Goal: Task Accomplishment & Management: Complete application form

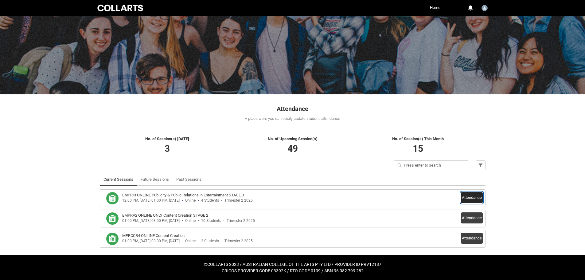
click at [473, 198] on button "Attendance" at bounding box center [472, 197] width 22 height 11
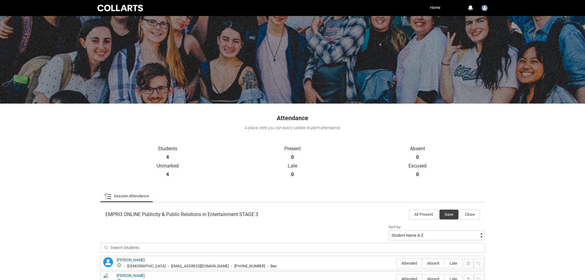
scroll to position [85, 0]
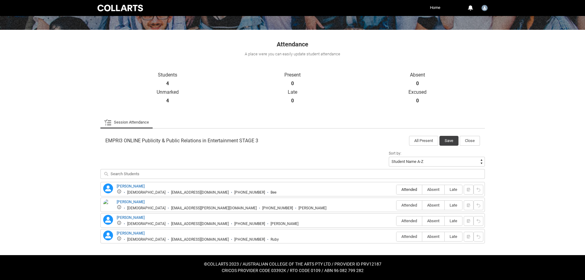
click at [411, 191] on span "Attended" at bounding box center [409, 189] width 25 height 5
click at [397, 190] on input "Attended" at bounding box center [396, 189] width 0 height 0
type lightning-radio-group "Attended"
radio input "true"
click at [432, 206] on span "Absent" at bounding box center [433, 205] width 22 height 5
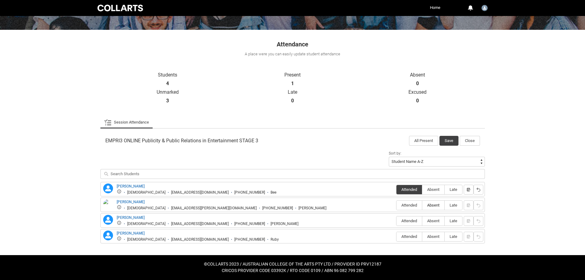
click at [422, 205] on input "Absent" at bounding box center [422, 205] width 0 height 0
type lightning-radio-group "Absent"
radio input "true"
click at [405, 221] on span "Attended" at bounding box center [409, 220] width 25 height 5
click at [397, 221] on input "Attended" at bounding box center [396, 221] width 0 height 0
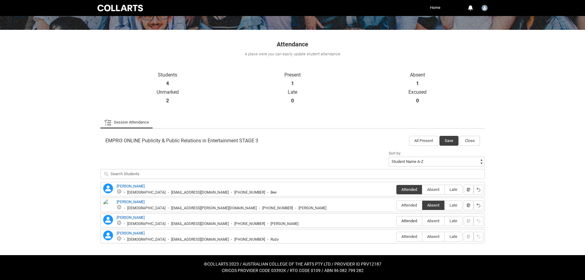
type lightning-radio-group "Attended"
radio input "true"
click at [427, 233] on label "Absent" at bounding box center [433, 237] width 22 height 10
click at [422, 236] on input "Absent" at bounding box center [422, 236] width 0 height 0
type lightning-radio-group "Absent"
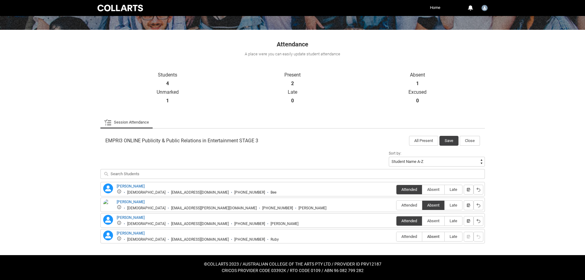
radio input "true"
click at [444, 139] on button "Save" at bounding box center [449, 141] width 19 height 10
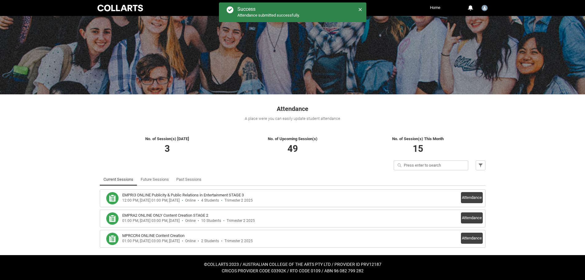
scroll to position [21, 0]
click at [154, 218] on div "01:00 PM, [DATE] 03:00 PM, [DATE]" at bounding box center [150, 220] width 57 height 5
click at [468, 216] on button "Attendance" at bounding box center [472, 217] width 22 height 11
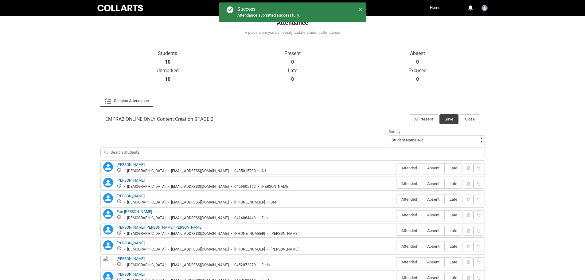
scroll to position [169, 0]
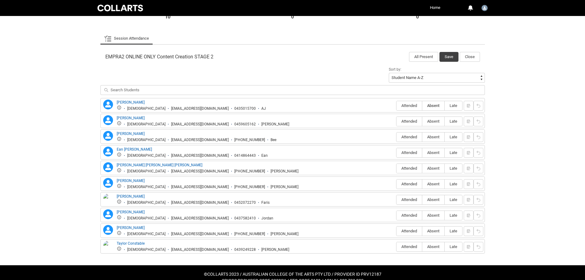
click at [436, 105] on span "Absent" at bounding box center [433, 105] width 22 height 5
click at [422, 105] on input "Absent" at bounding box center [422, 105] width 0 height 0
type lightning-radio-group "Absent"
radio input "true"
click at [440, 119] on span "Absent" at bounding box center [433, 121] width 22 height 5
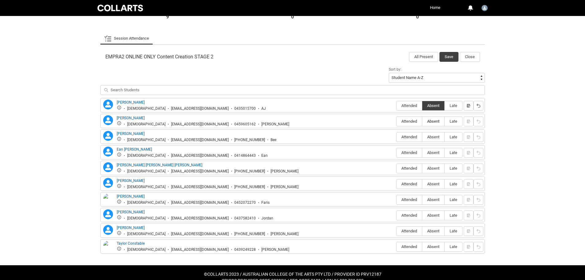
click at [422, 121] on input "Absent" at bounding box center [422, 121] width 0 height 0
type lightning-radio-group "Absent"
radio input "true"
click at [405, 137] on span "Attended" at bounding box center [409, 137] width 25 height 5
click at [397, 137] on input "Attended" at bounding box center [396, 137] width 0 height 0
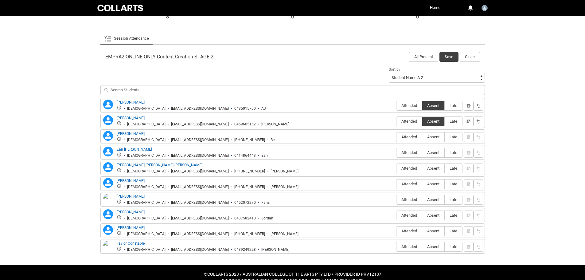
type lightning-radio-group "Attended"
radio input "true"
click at [433, 155] on span "Absent" at bounding box center [433, 152] width 22 height 5
click at [422, 153] on input "Absent" at bounding box center [422, 152] width 0 height 0
type lightning-radio-group "Absent"
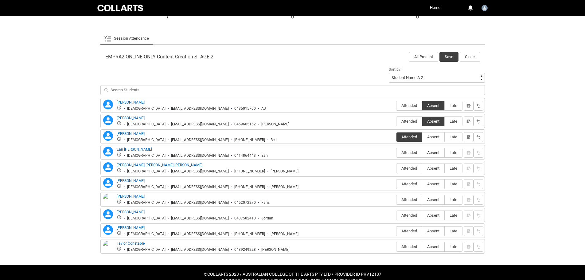
radio input "true"
click at [438, 171] on label "Absent" at bounding box center [433, 169] width 22 height 10
click at [422, 168] on input "Absent" at bounding box center [422, 168] width 0 height 0
type lightning-radio-group "Absent"
radio input "true"
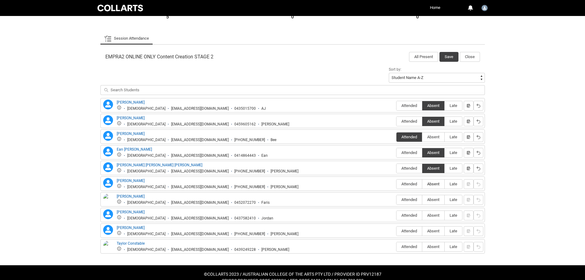
click at [438, 184] on span "Absent" at bounding box center [433, 184] width 22 height 5
click at [422, 184] on input "Absent" at bounding box center [422, 184] width 0 height 0
type lightning-radio-group "Absent"
radio input "true"
click at [405, 197] on span "Attended" at bounding box center [409, 199] width 25 height 5
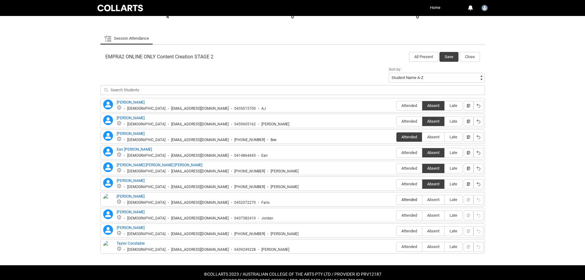
click at [397, 199] on input "Attended" at bounding box center [396, 199] width 0 height 0
type lightning-radio-group "Attended"
radio input "true"
click at [435, 215] on span "Absent" at bounding box center [433, 215] width 22 height 5
click at [422, 215] on input "Absent" at bounding box center [422, 215] width 0 height 0
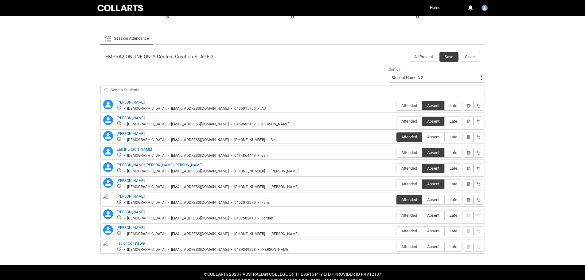
type lightning-radio-group "Absent"
radio input "true"
click at [434, 226] on div "Attended Absent Late" at bounding box center [429, 231] width 66 height 10
click at [431, 243] on label "Absent" at bounding box center [433, 247] width 22 height 10
click at [422, 246] on input "Absent" at bounding box center [422, 246] width 0 height 0
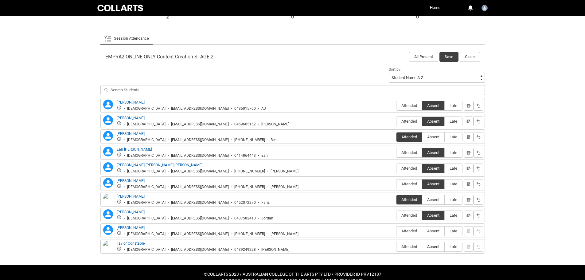
type lightning-radio-group "Absent"
radio input "true"
click at [433, 230] on span "Absent" at bounding box center [433, 231] width 22 height 5
click at [422, 231] on input "Absent" at bounding box center [422, 231] width 0 height 0
type lightning-radio-group "Absent"
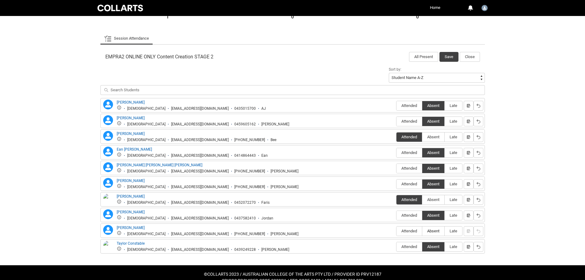
radio input "true"
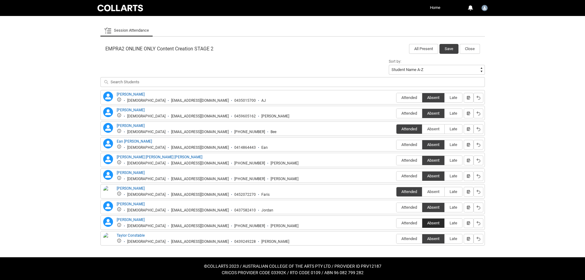
scroll to position [179, 0]
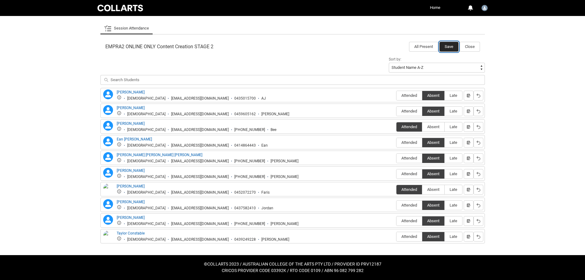
click at [450, 44] on button "Save" at bounding box center [449, 47] width 19 height 10
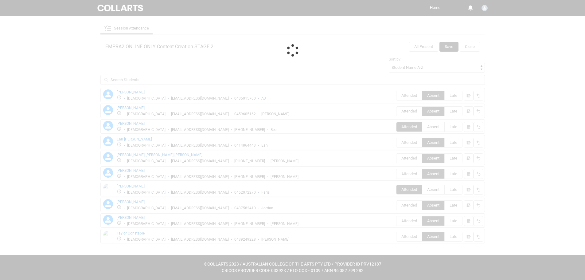
scroll to position [21, 0]
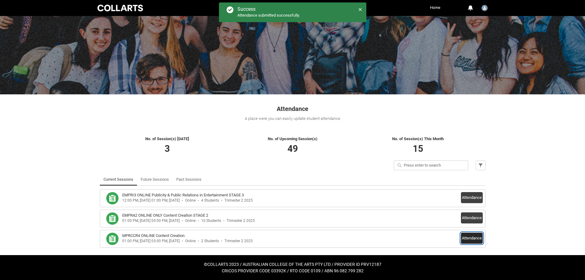
click at [475, 239] on button "Attendance" at bounding box center [472, 238] width 22 height 11
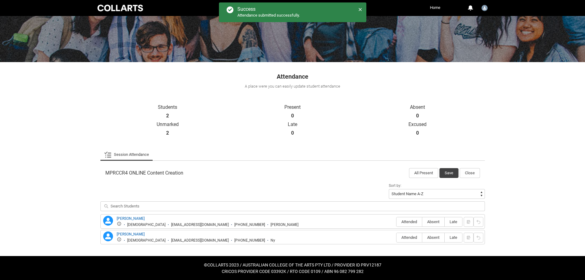
scroll to position [54, 0]
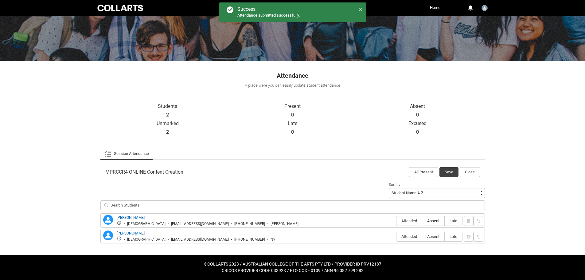
click at [433, 223] on label "Absent" at bounding box center [433, 221] width 22 height 10
click at [422, 221] on input "Absent" at bounding box center [422, 221] width 0 height 0
type lightning-radio-group "Absent"
radio input "true"
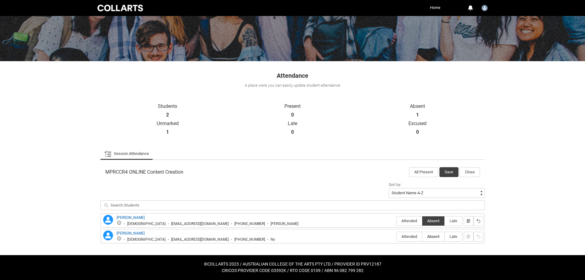
click at [435, 235] on span "Absent" at bounding box center [433, 236] width 22 height 5
click at [422, 236] on input "Absent" at bounding box center [422, 236] width 0 height 0
type lightning-radio-group "Absent"
radio input "true"
click at [450, 172] on button "Save" at bounding box center [449, 172] width 19 height 10
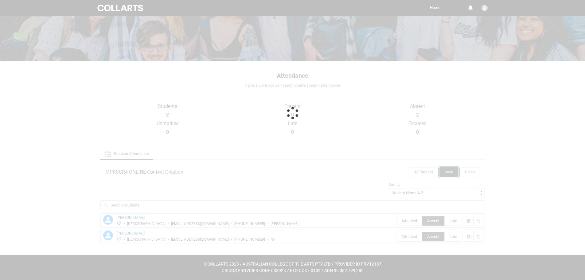
scroll to position [21, 0]
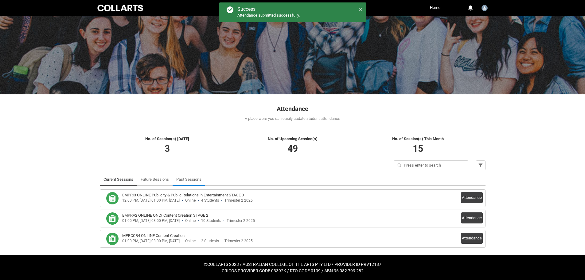
click at [186, 181] on link "Past Sessions" at bounding box center [188, 179] width 25 height 12
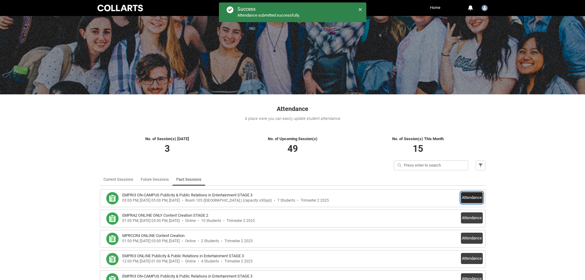
click at [466, 195] on button "Attendance" at bounding box center [472, 197] width 22 height 11
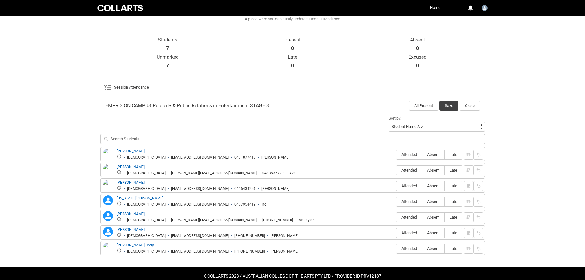
scroll to position [132, 0]
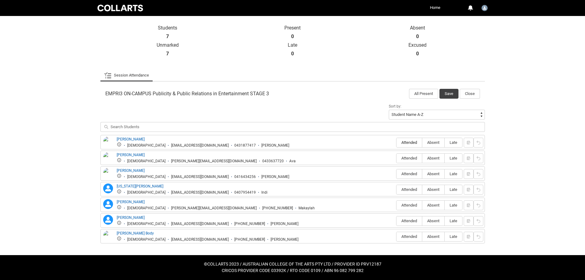
click at [411, 141] on span "Attended" at bounding box center [409, 142] width 25 height 5
click at [397, 142] on input "Attended" at bounding box center [396, 142] width 0 height 0
type lightning-radio-group "Attended"
radio input "true"
click at [433, 158] on span "Absent" at bounding box center [433, 158] width 22 height 5
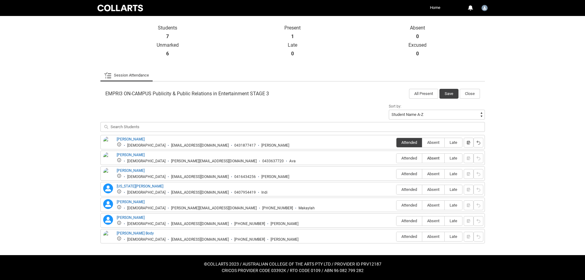
click at [422, 158] on input "Absent" at bounding box center [422, 158] width 0 height 0
type lightning-radio-group "Absent"
radio input "true"
click at [429, 171] on label "Absent" at bounding box center [433, 174] width 22 height 10
click at [422, 174] on input "Absent" at bounding box center [422, 174] width 0 height 0
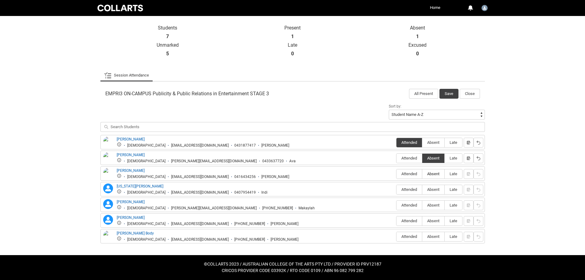
type lightning-radio-group "Absent"
radio input "true"
click at [405, 189] on span "Attended" at bounding box center [409, 189] width 25 height 5
click at [397, 189] on input "Attended" at bounding box center [396, 189] width 0 height 0
type lightning-radio-group "Attended"
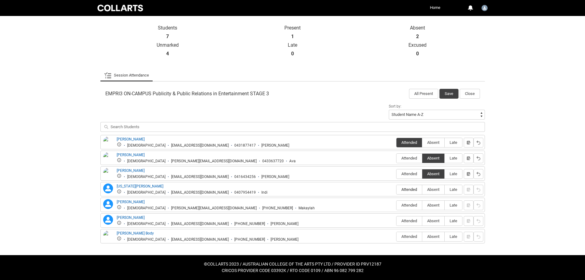
radio input "true"
click at [401, 204] on span "Attended" at bounding box center [409, 205] width 25 height 5
click at [397, 205] on input "Attended" at bounding box center [396, 205] width 0 height 0
type lightning-radio-group "Attended"
radio input "true"
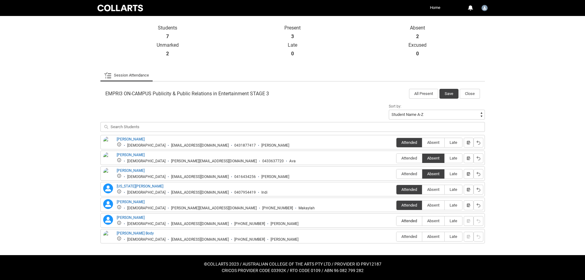
click at [400, 219] on span "Attended" at bounding box center [409, 220] width 25 height 5
click at [397, 221] on input "Attended" at bounding box center [396, 221] width 0 height 0
type lightning-radio-group "Attended"
radio input "true"
click at [430, 238] on span "Absent" at bounding box center [433, 236] width 22 height 5
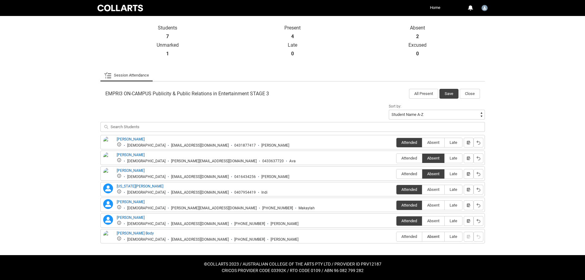
click at [422, 237] on input "Absent" at bounding box center [422, 236] width 0 height 0
type lightning-radio-group "Absent"
radio input "true"
click at [451, 94] on button "Save" at bounding box center [449, 94] width 19 height 10
